Goal: Task Accomplishment & Management: Manage account settings

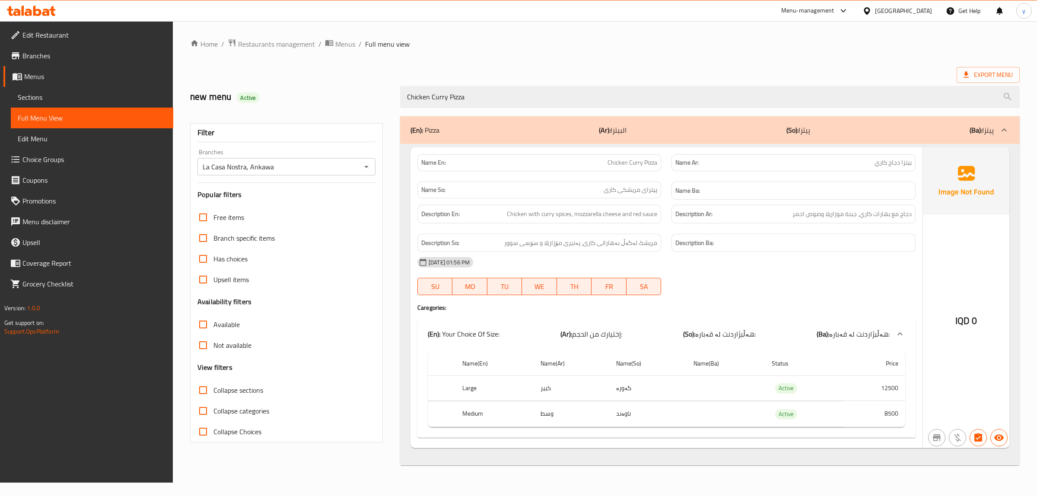
click at [40, 16] on icon at bounding box center [31, 11] width 49 height 10
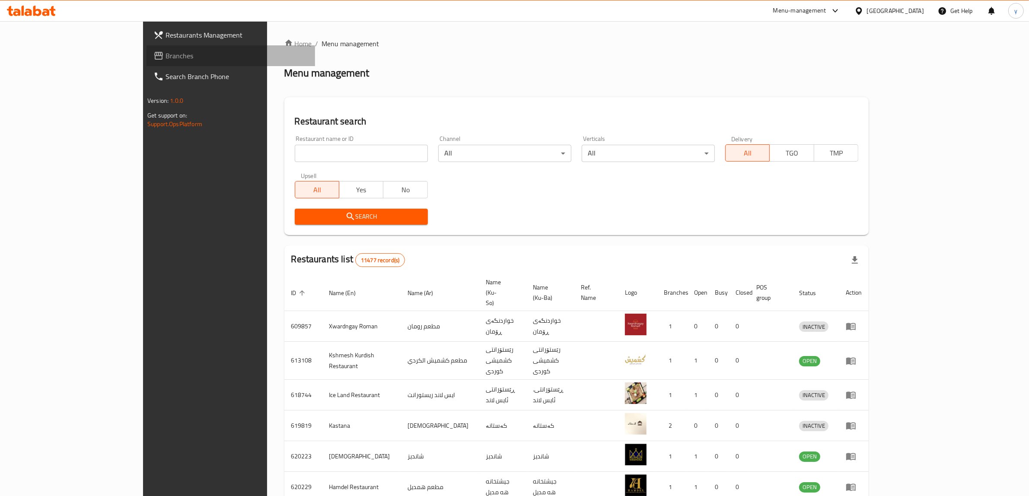
click at [146, 61] on link "Branches" at bounding box center [230, 55] width 168 height 21
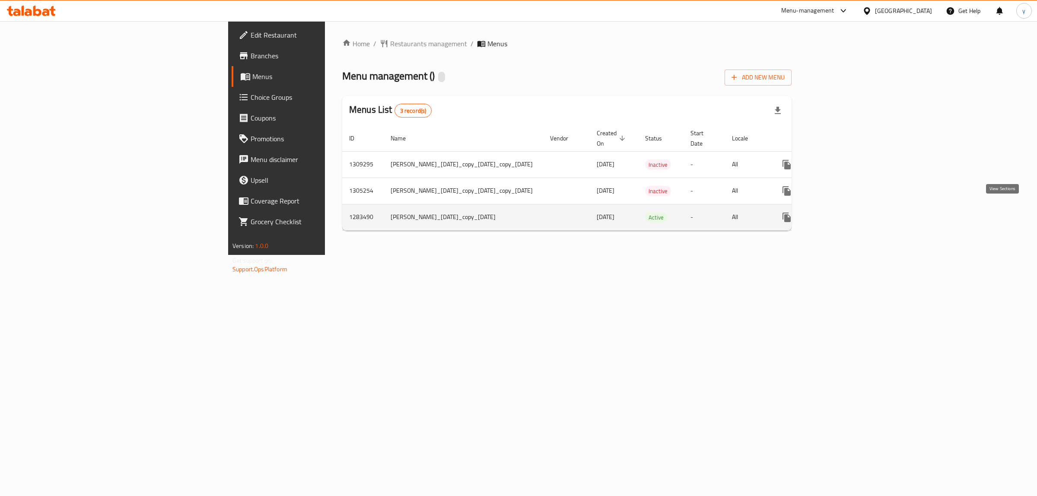
click at [853, 213] on icon "enhanced table" at bounding box center [849, 217] width 8 height 8
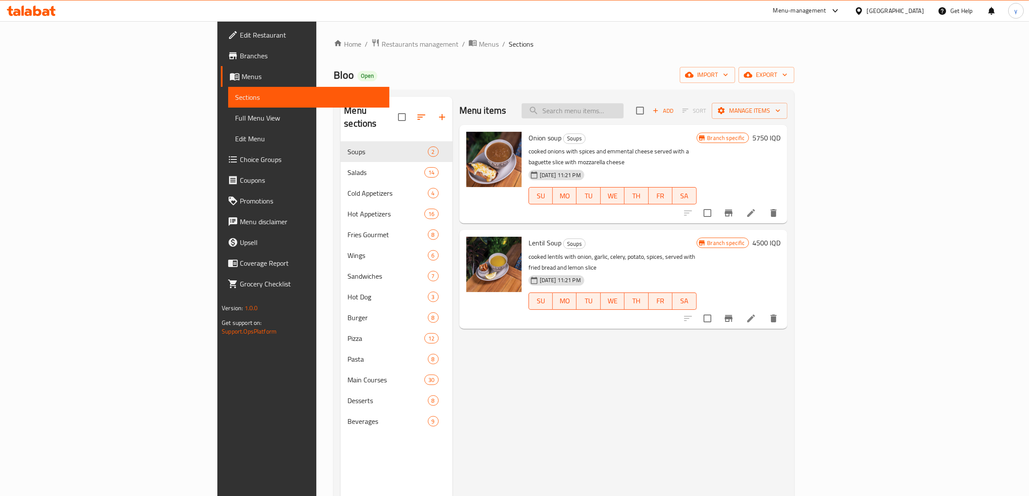
click at [623, 110] on input "search" at bounding box center [572, 110] width 102 height 15
paste input "Honey Mustard Boneless"
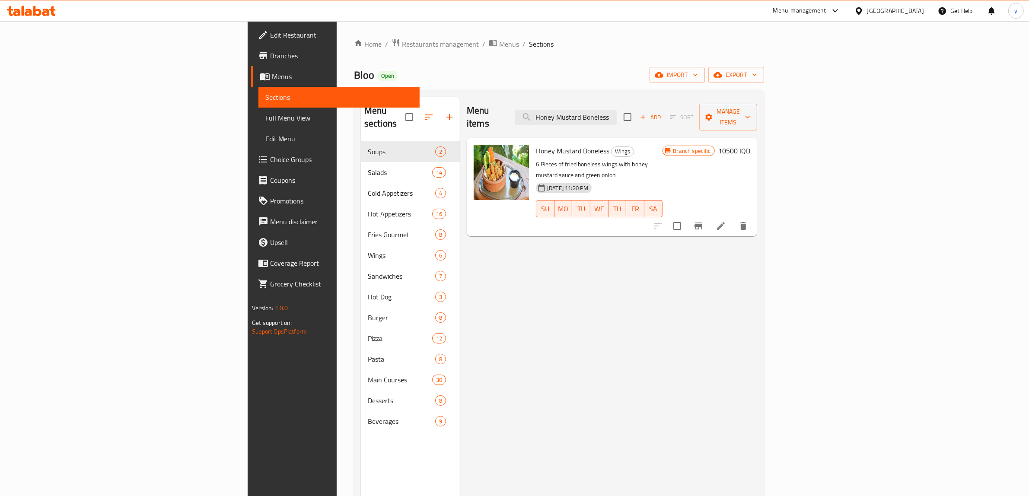
type input "Honey Mustard Boneless"
click at [725, 222] on icon at bounding box center [721, 226] width 8 height 8
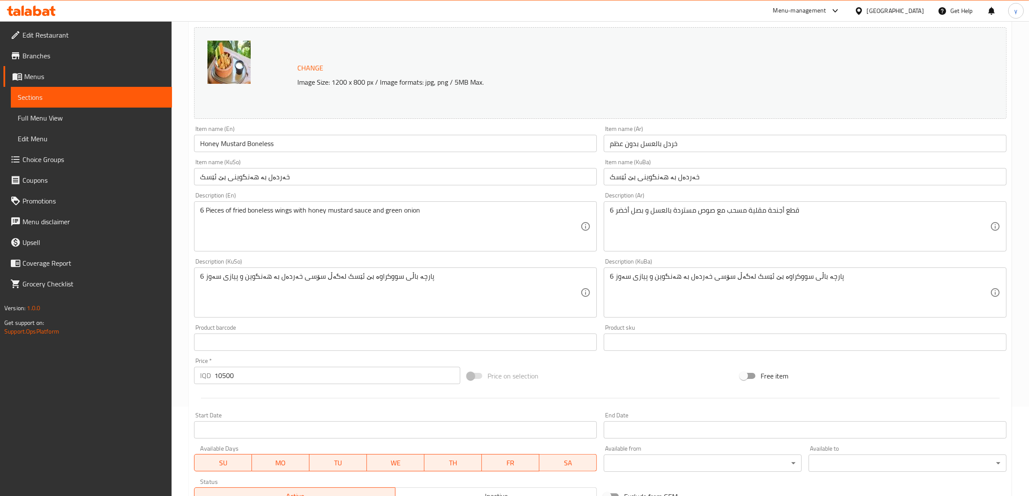
scroll to position [90, 0]
click at [84, 122] on span "Full Menu View" at bounding box center [91, 118] width 147 height 10
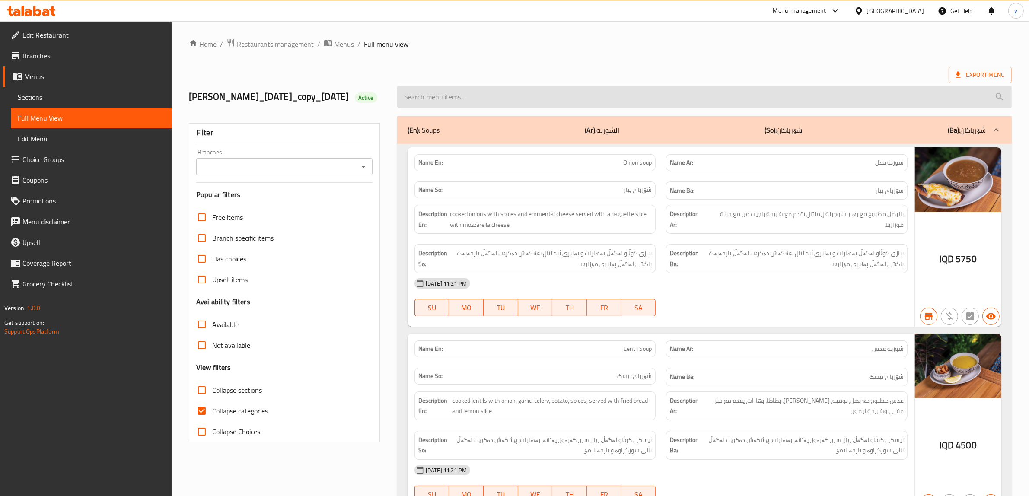
click at [470, 108] on input "search" at bounding box center [704, 97] width 614 height 22
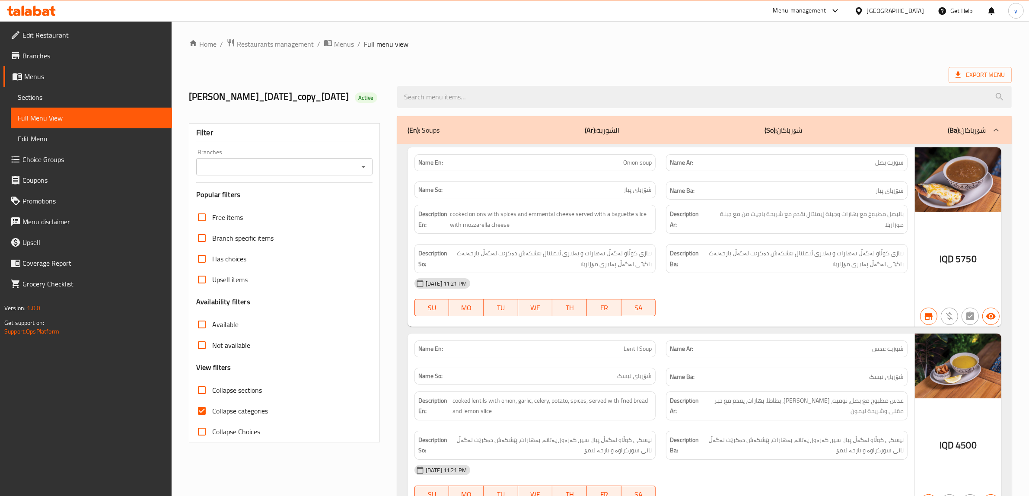
paste input "Honey Mustard Boneless"
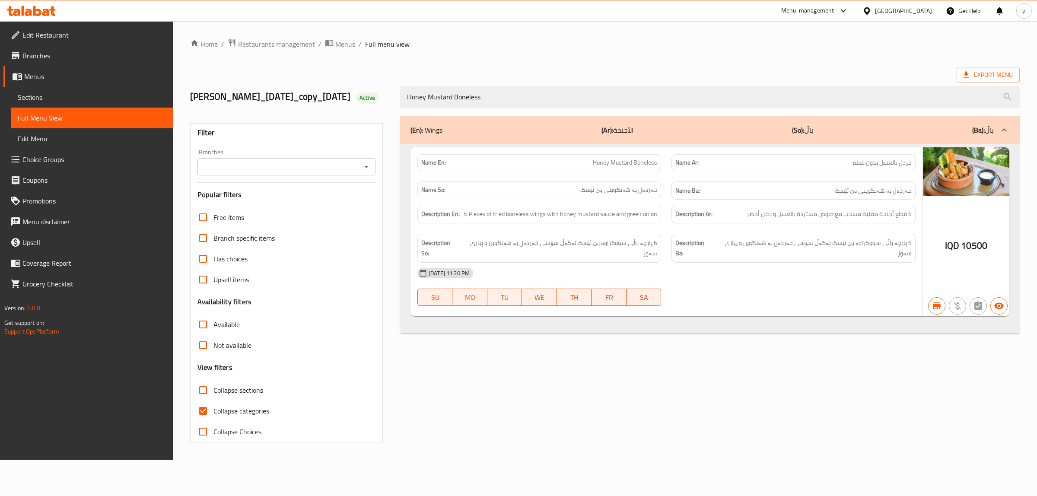
click at [366, 172] on icon "Open" at bounding box center [366, 167] width 10 height 10
type input "Honey Mustard Boneless"
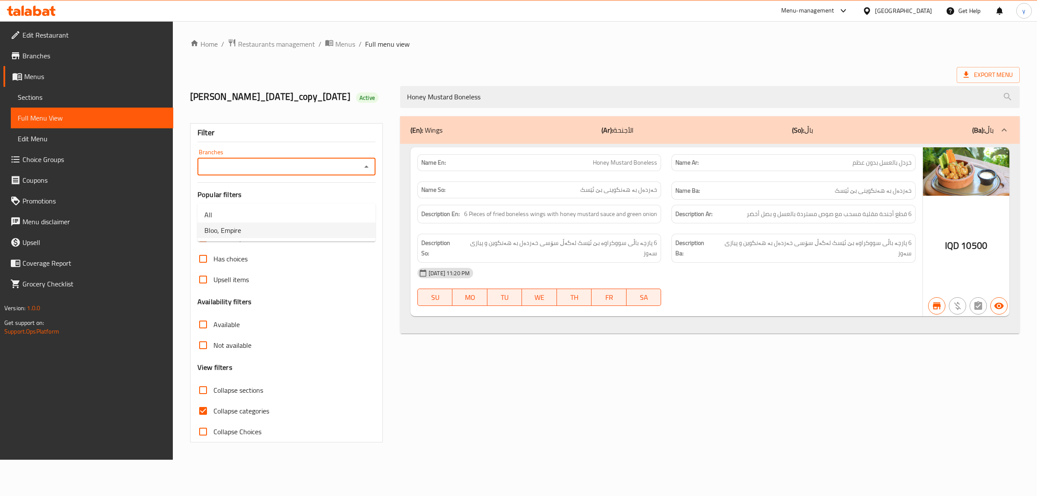
click at [324, 226] on li "Bloo, Empire" at bounding box center [286, 231] width 178 height 16
type input "Bloo, Empire"
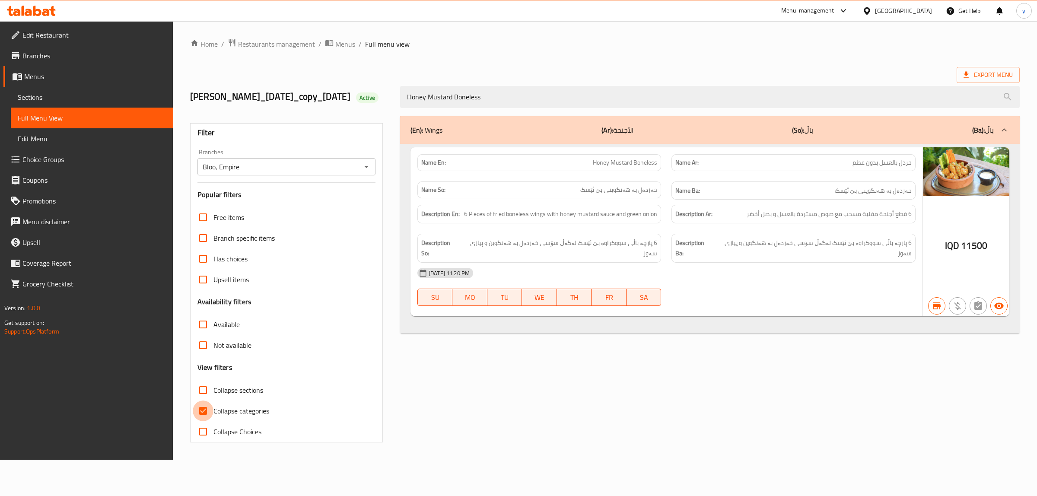
click at [202, 421] on input "Collapse categories" at bounding box center [203, 411] width 21 height 21
checkbox input "false"
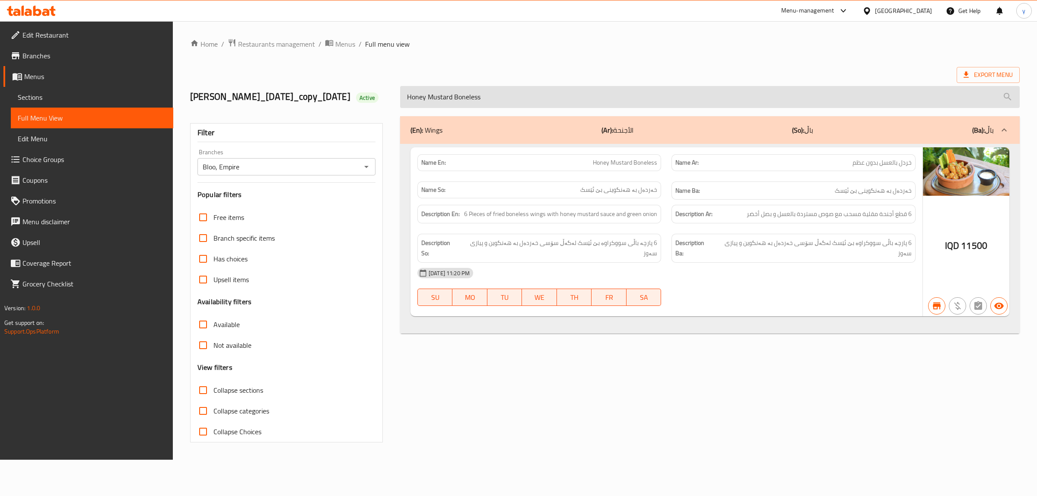
click at [493, 108] on input "Honey Mustard Boneless" at bounding box center [710, 97] width 620 height 22
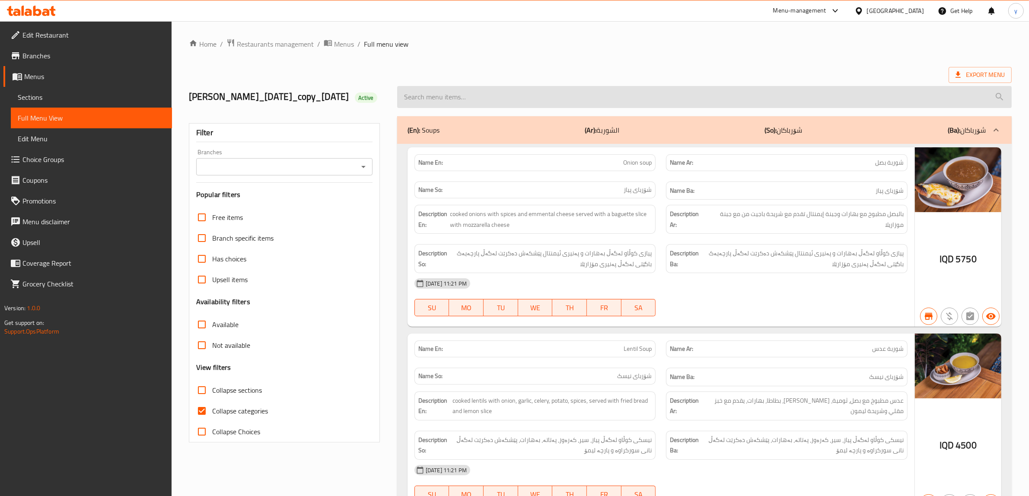
click at [647, 108] on input "search" at bounding box center [704, 97] width 614 height 22
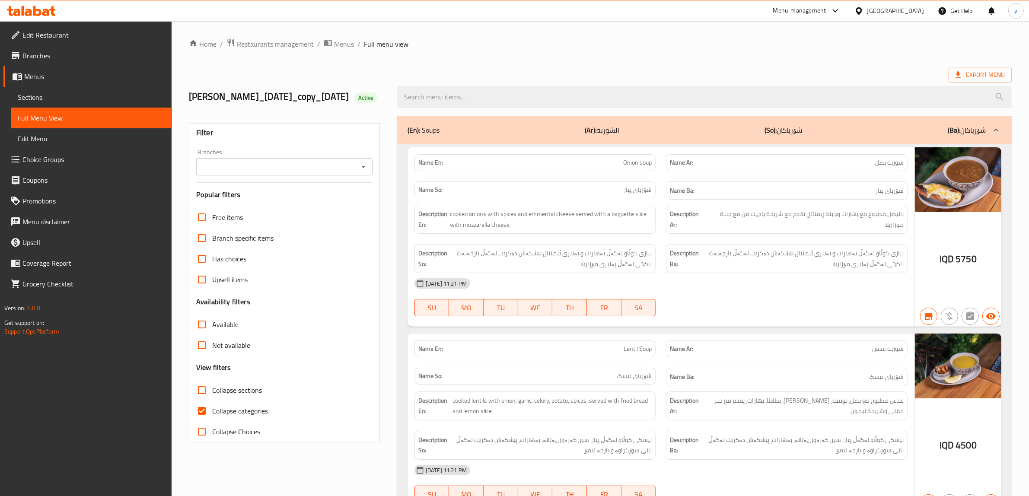
paste input "Buffalo Boneless"
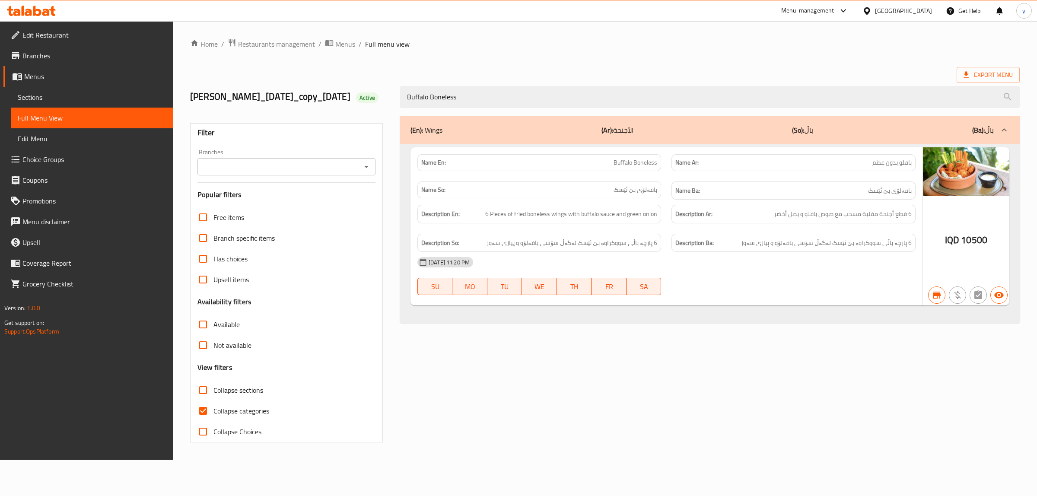
click at [364, 172] on icon "Open" at bounding box center [366, 167] width 10 height 10
type input "Buffalo Boneless"
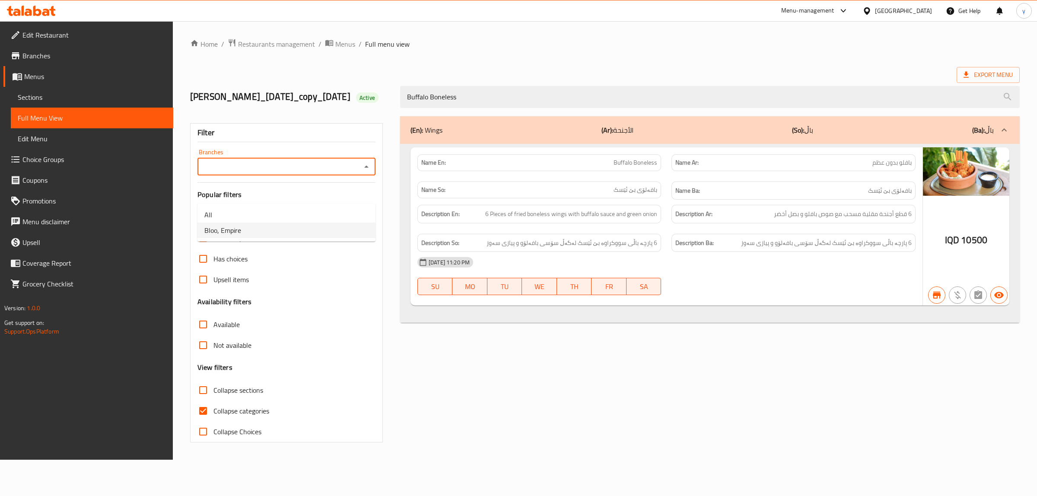
click at [303, 229] on li "Bloo, Empire" at bounding box center [286, 231] width 178 height 16
type input "Bloo, Empire"
click at [199, 421] on input "Collapse categories" at bounding box center [203, 411] width 21 height 21
checkbox input "false"
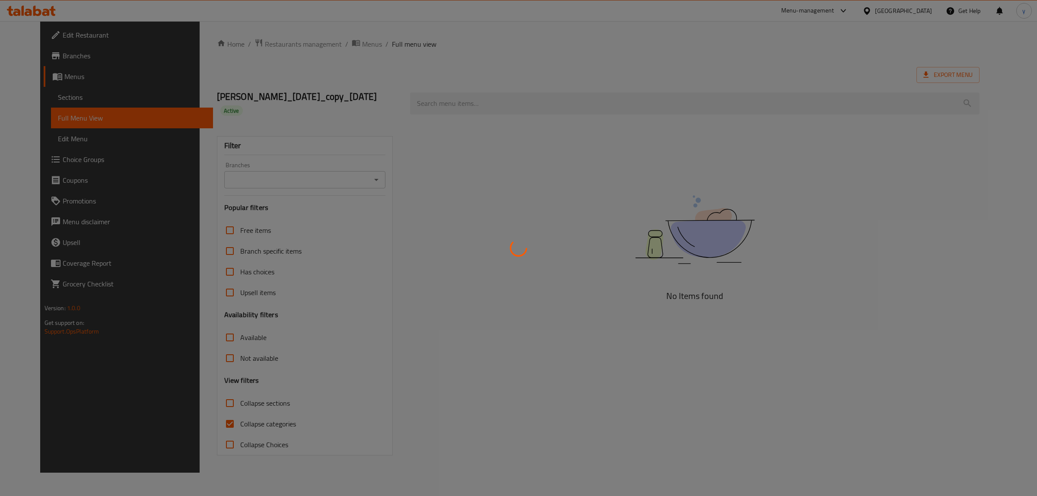
click at [474, 99] on div at bounding box center [518, 248] width 1037 height 496
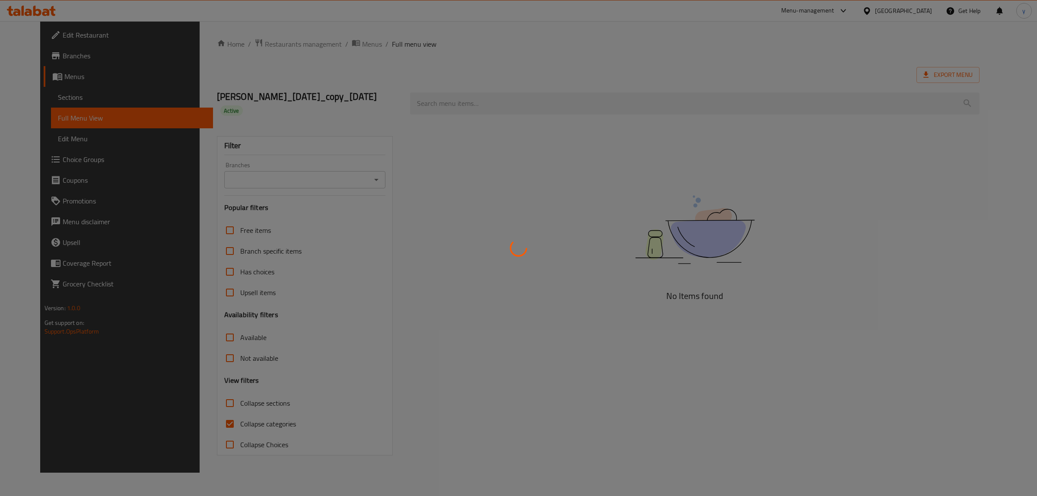
click at [474, 99] on div at bounding box center [518, 248] width 1037 height 496
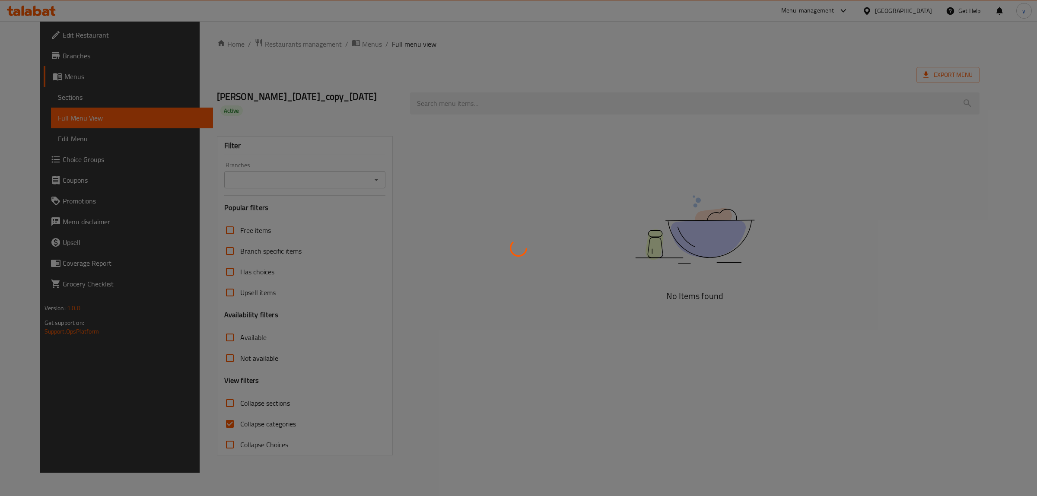
click at [474, 99] on div at bounding box center [518, 248] width 1037 height 496
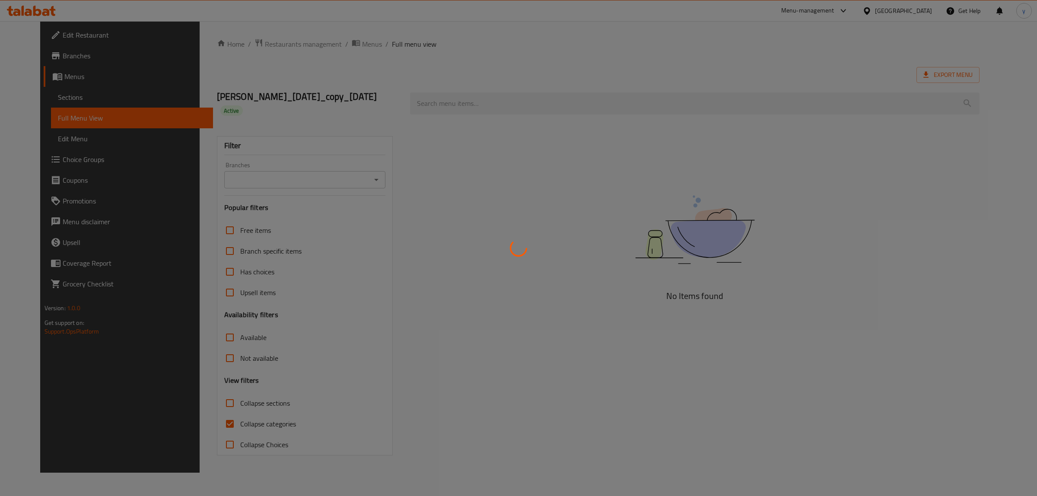
click at [474, 99] on div at bounding box center [518, 248] width 1037 height 496
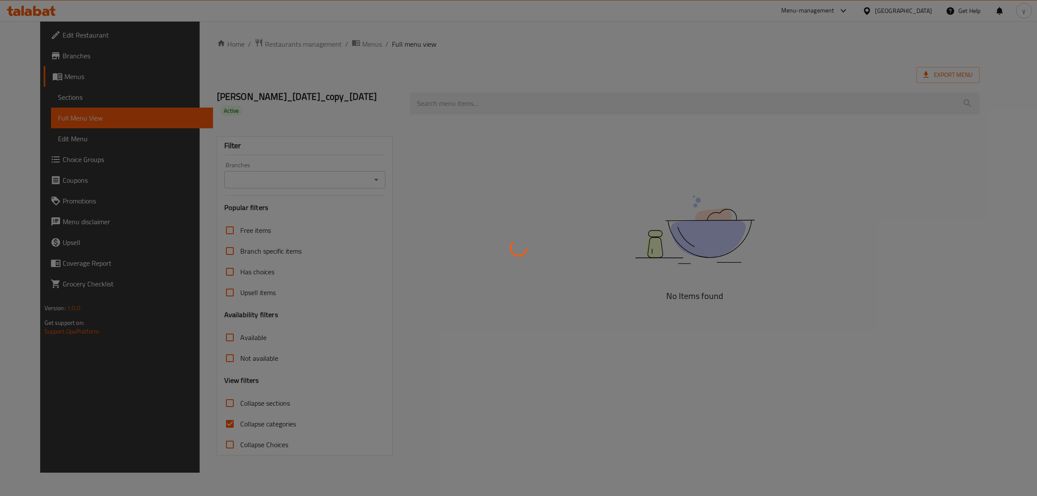
click at [474, 99] on div at bounding box center [518, 248] width 1037 height 496
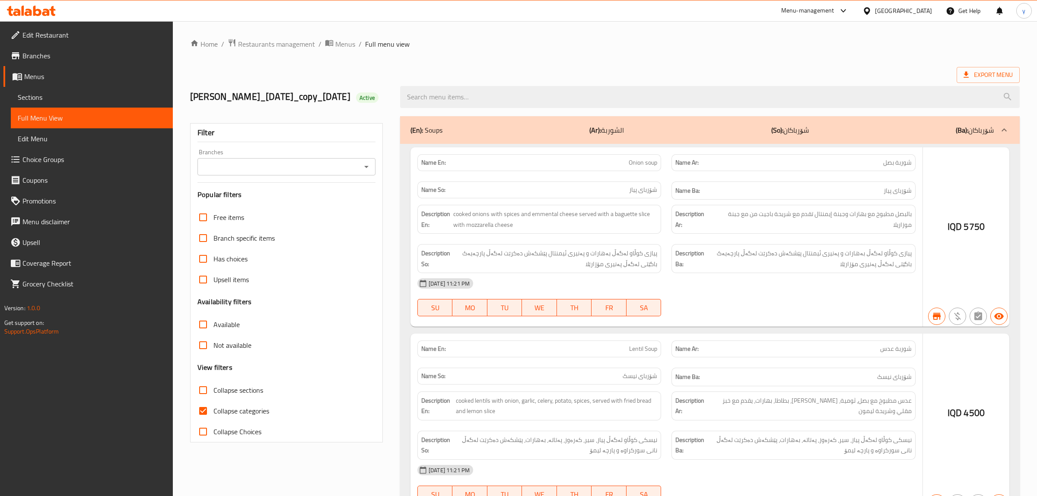
click at [474, 99] on div at bounding box center [518, 248] width 1037 height 496
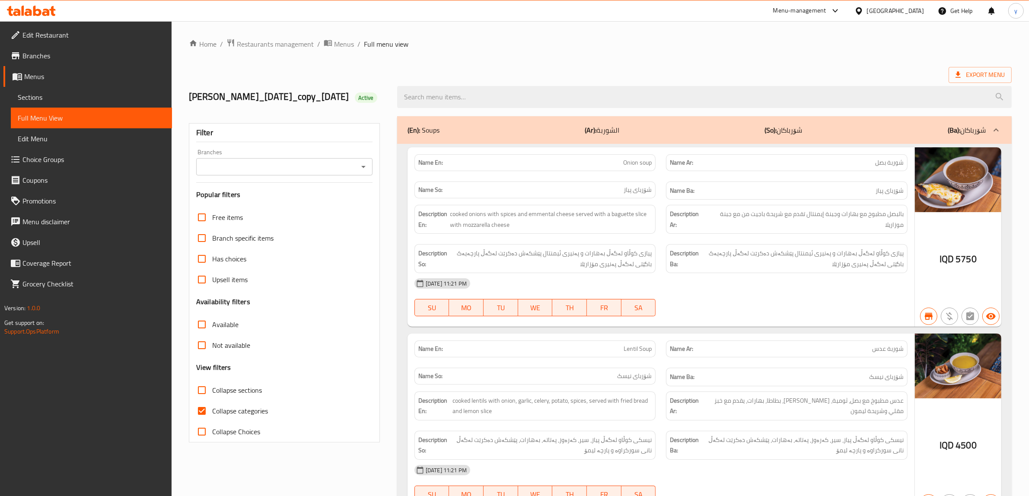
click at [474, 99] on input "search" at bounding box center [704, 97] width 614 height 22
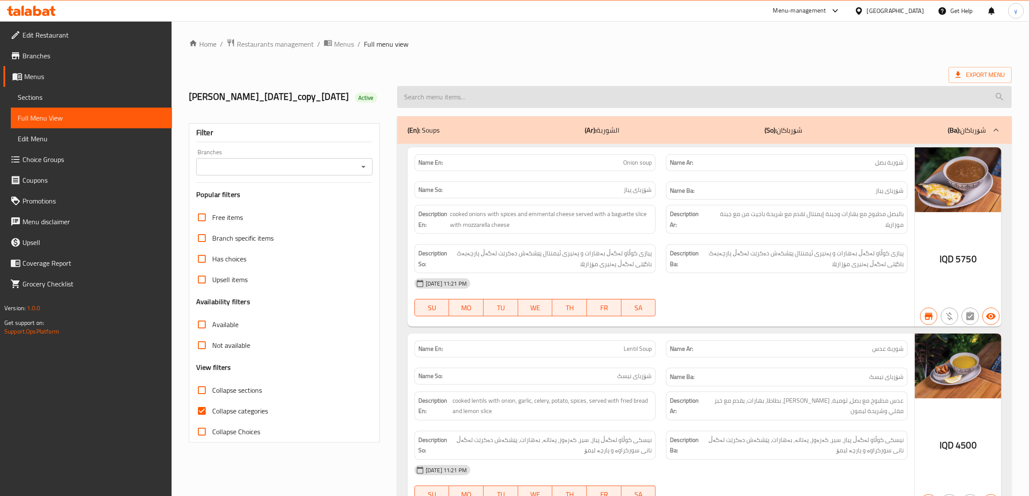
paste input "BBQ Boneless"
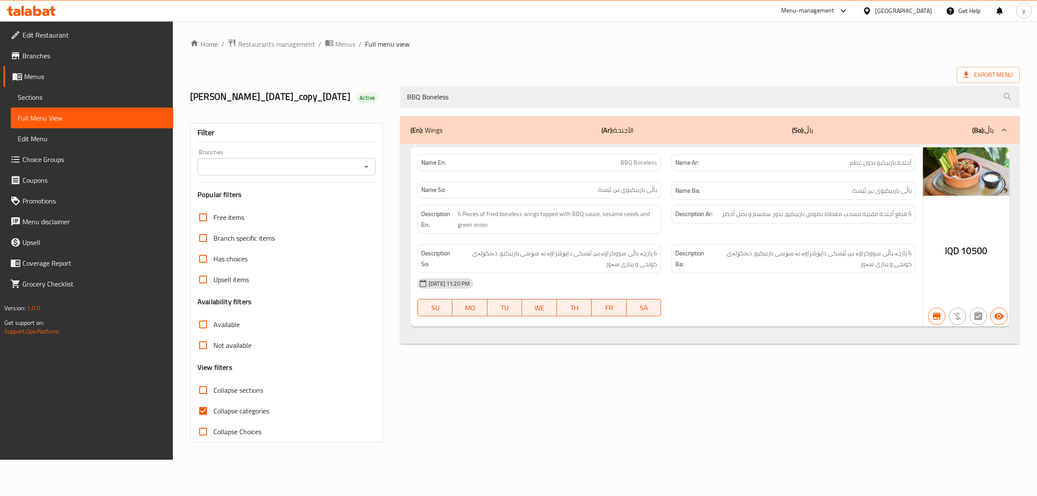
click at [366, 172] on icon "Open" at bounding box center [366, 167] width 10 height 10
type input "BBQ Boneless"
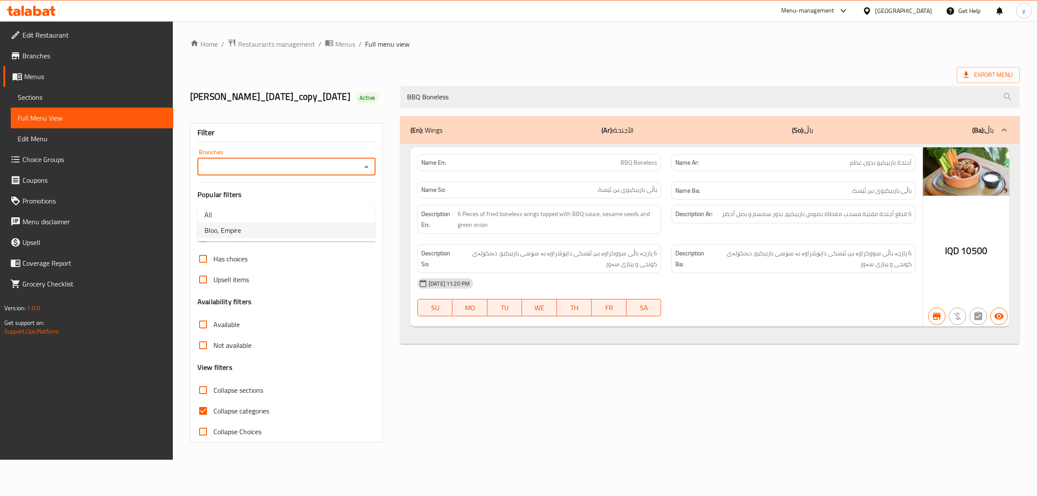
click at [335, 229] on li "Bloo, Empire" at bounding box center [286, 231] width 178 height 16
type input "Bloo, Empire"
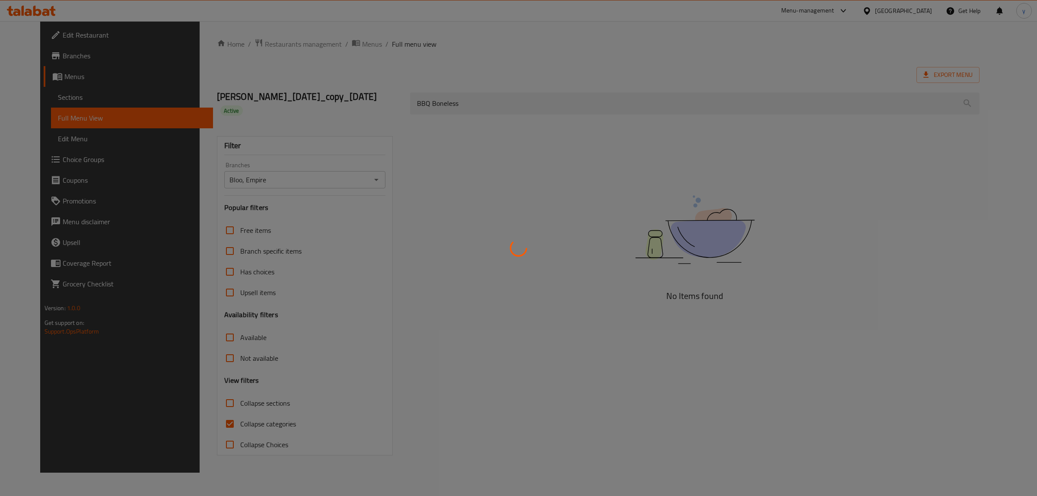
click at [207, 437] on div at bounding box center [518, 248] width 1037 height 496
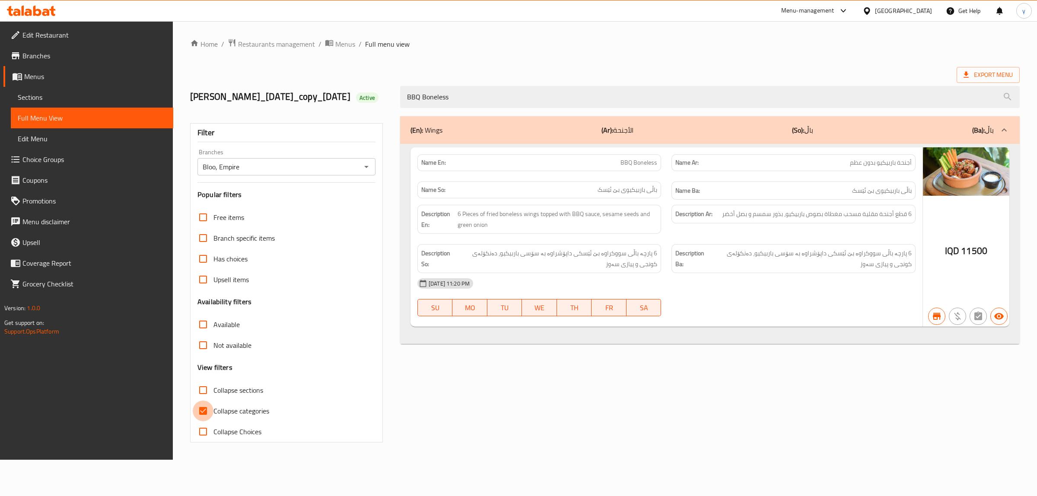
click at [212, 421] on input "Collapse categories" at bounding box center [203, 411] width 21 height 21
checkbox input "false"
click at [41, 13] on icon at bounding box center [37, 11] width 8 height 10
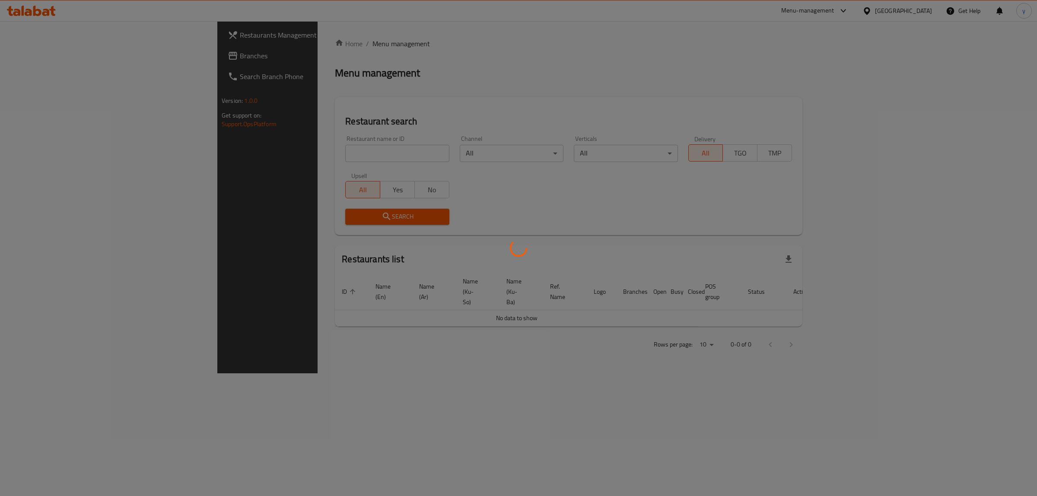
click at [280, 152] on div at bounding box center [518, 248] width 1037 height 496
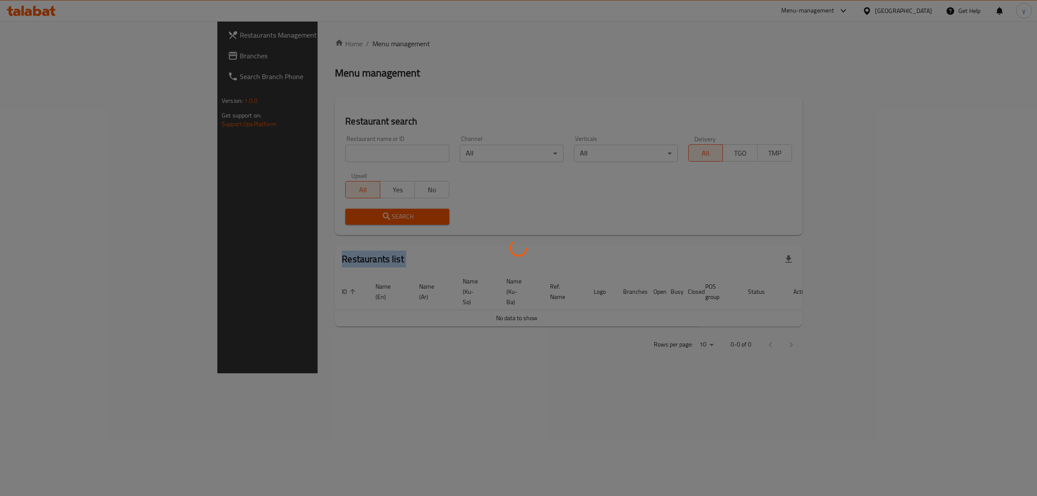
click at [280, 152] on div at bounding box center [518, 248] width 1037 height 496
click at [280, 152] on div at bounding box center [514, 248] width 1029 height 496
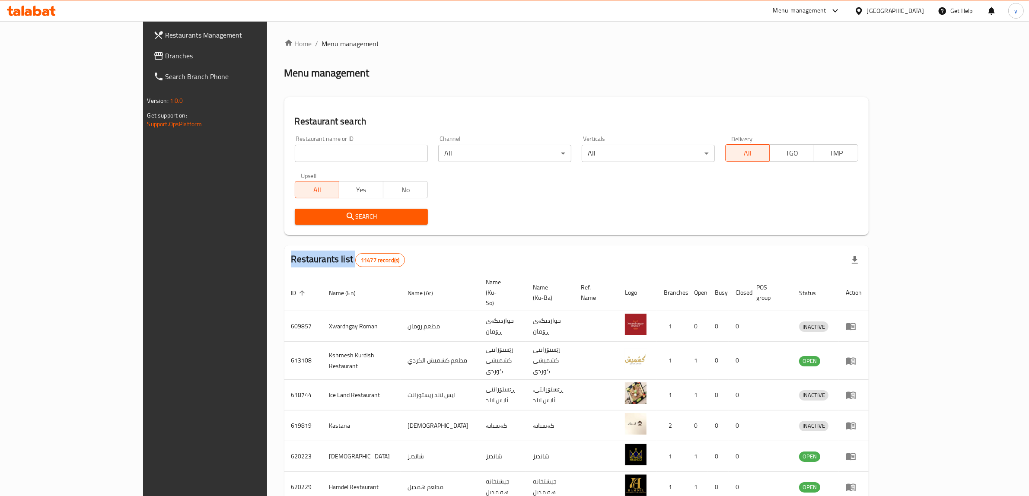
click at [284, 152] on div "Home / Menu management Menu management Restaurant search Restaurant name or ID …" at bounding box center [576, 346] width 584 height 616
click at [295, 152] on input "search" at bounding box center [361, 153] width 133 height 17
paste input "676418"
type input "676418"
click at [295, 223] on button "Search" at bounding box center [361, 217] width 133 height 16
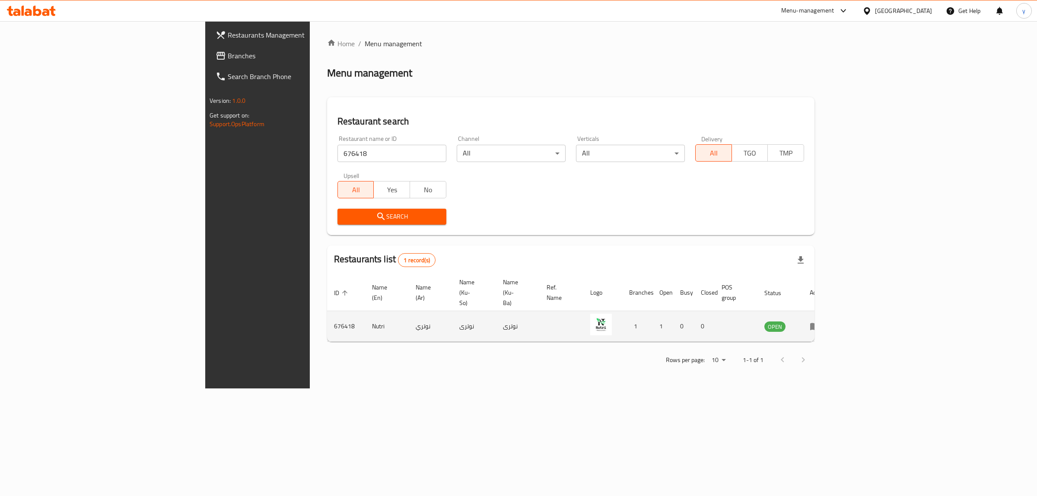
click at [820, 321] on icon "enhanced table" at bounding box center [815, 326] width 10 height 10
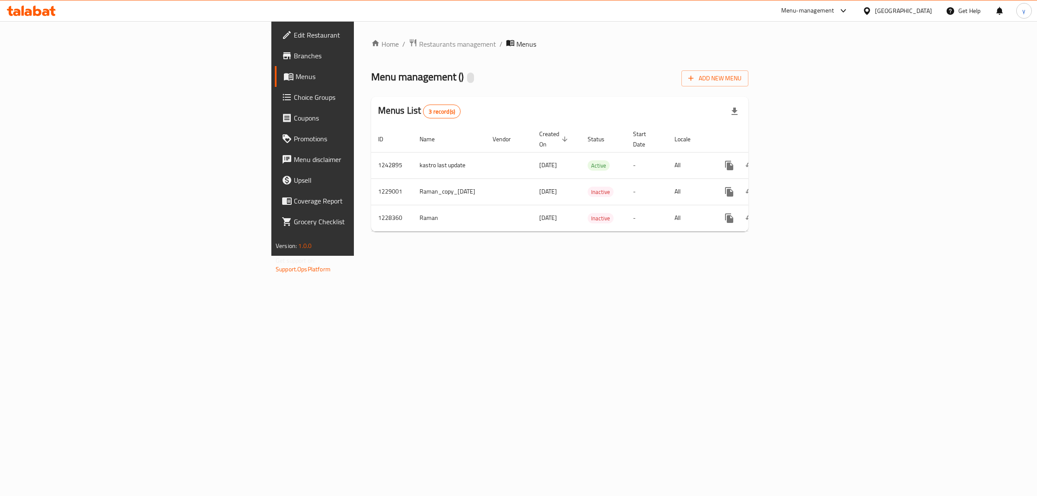
click at [275, 65] on link "Branches" at bounding box center [360, 55] width 170 height 21
